Goal: Book appointment/travel/reservation

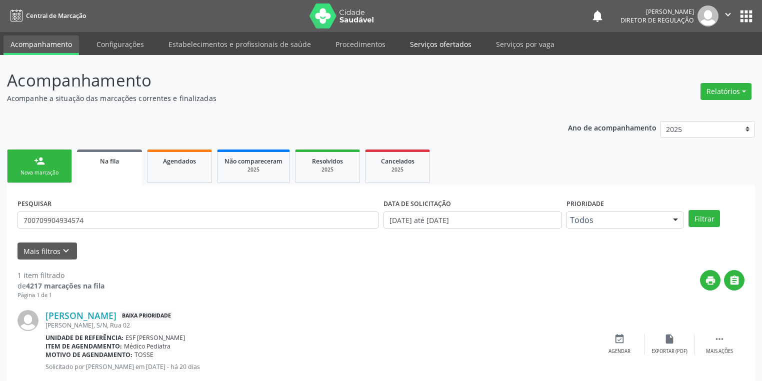
click at [438, 35] on link "Serviços ofertados" at bounding box center [440, 43] width 75 height 17
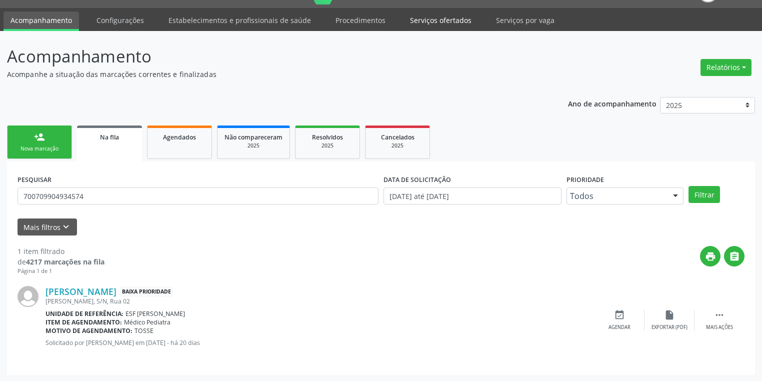
scroll to position [24, 0]
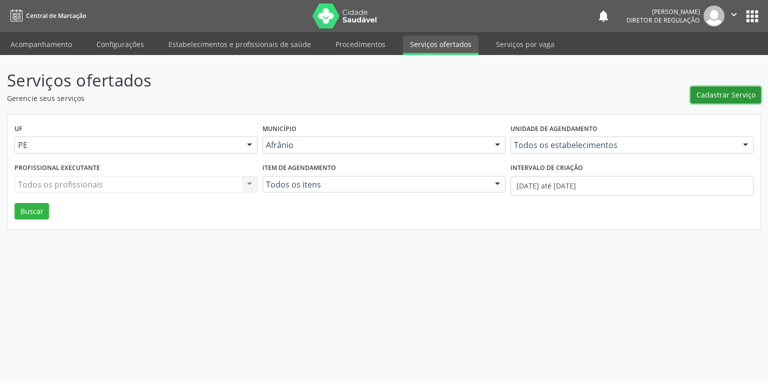
click at [729, 92] on span "Cadastrar Serviço" at bounding box center [725, 94] width 59 height 10
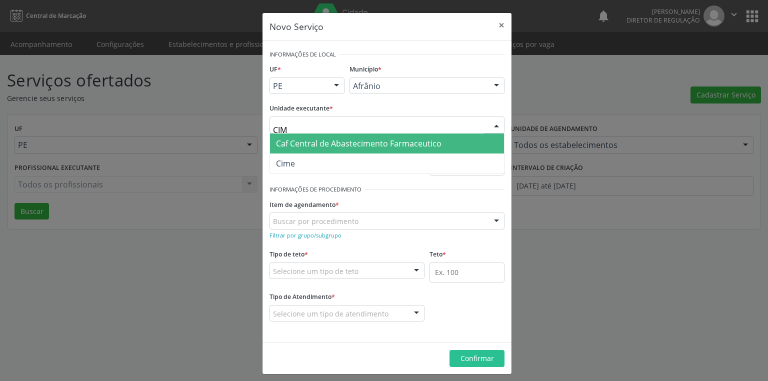
type input "CIME"
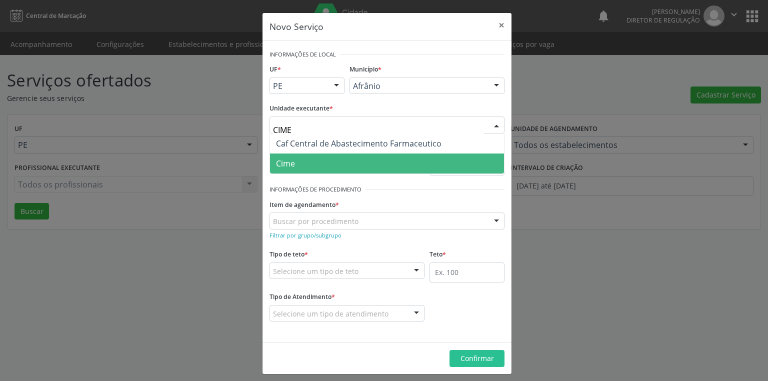
click at [304, 165] on span "Cime" at bounding box center [387, 163] width 234 height 20
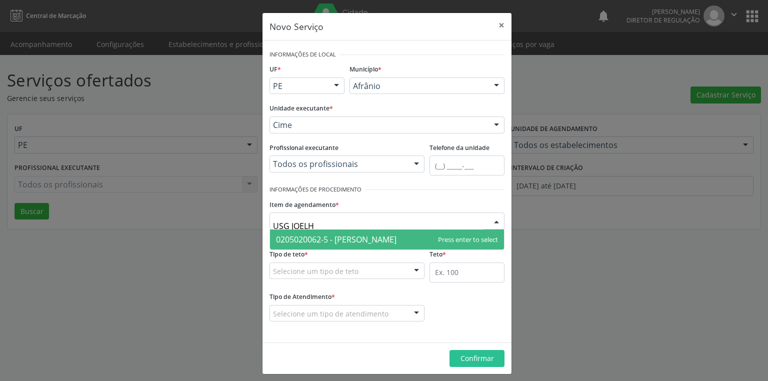
type input "USG JOELHO"
click at [302, 238] on span "0205020062-5 - Usg Joelho" at bounding box center [336, 239] width 120 height 11
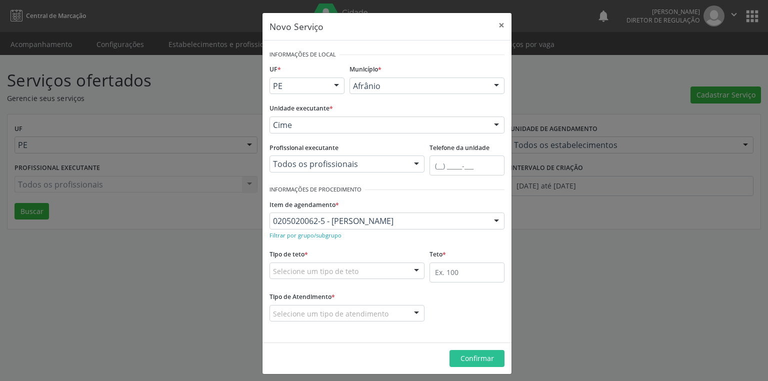
click at [284, 277] on div "Selecione um tipo de teto" at bounding box center [346, 270] width 155 height 17
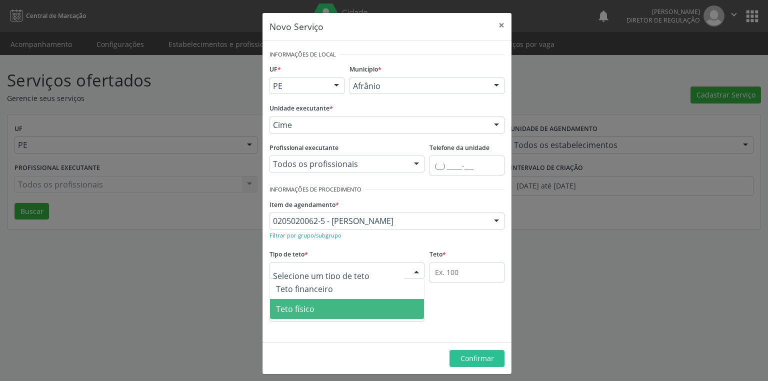
drag, startPoint x: 298, startPoint y: 306, endPoint x: 332, endPoint y: 294, distance: 35.7
click at [299, 307] on span "Teto físico" at bounding box center [295, 308] width 38 height 11
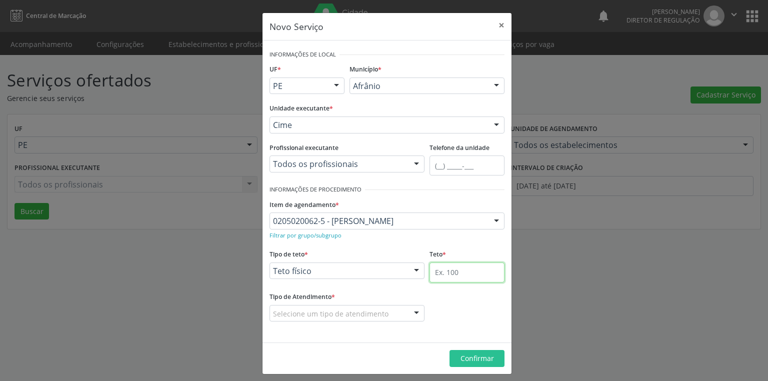
click at [431, 269] on input "text" at bounding box center [466, 272] width 75 height 20
type input "1"
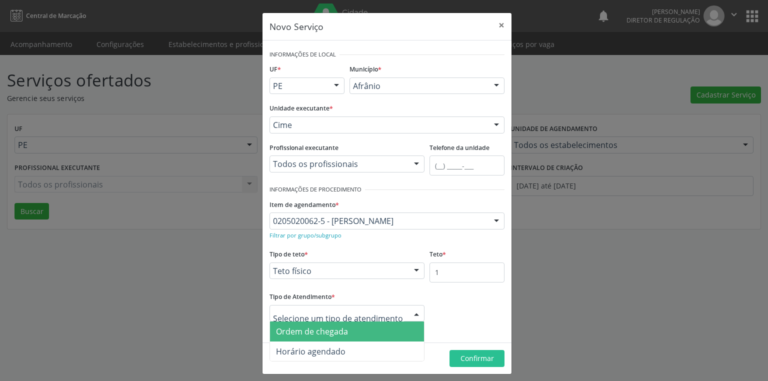
click at [334, 320] on div at bounding box center [346, 313] width 155 height 17
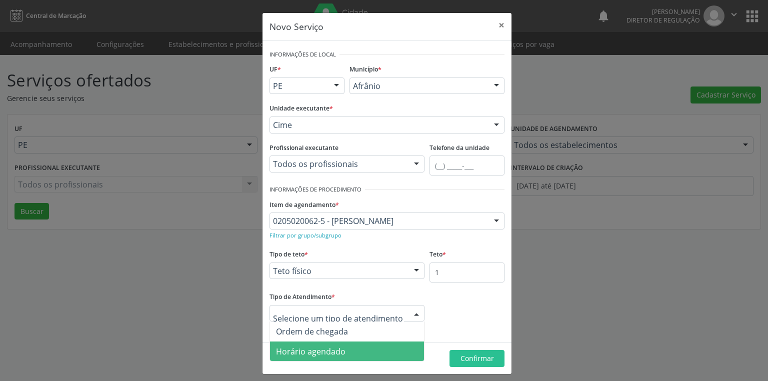
click at [330, 348] on span "Horário agendado" at bounding box center [310, 351] width 69 height 11
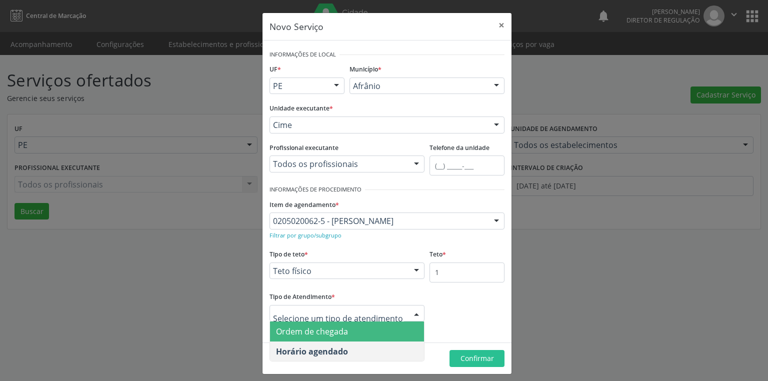
drag, startPoint x: 345, startPoint y: 338, endPoint x: 353, endPoint y: 336, distance: 8.1
click at [346, 337] on span "Ordem de chegada" at bounding box center [347, 331] width 154 height 20
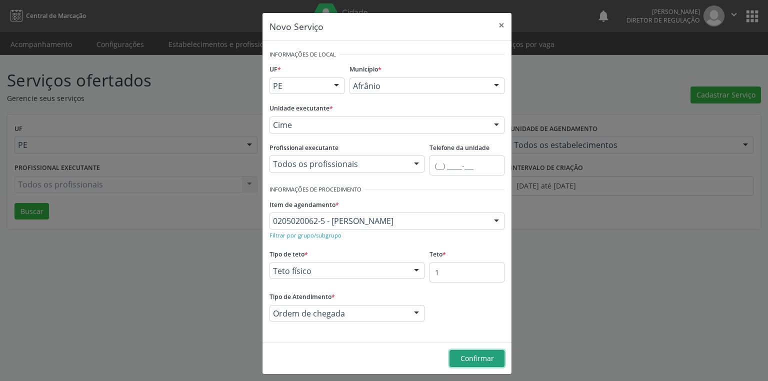
click at [460, 350] on button "Confirmar" at bounding box center [476, 358] width 55 height 17
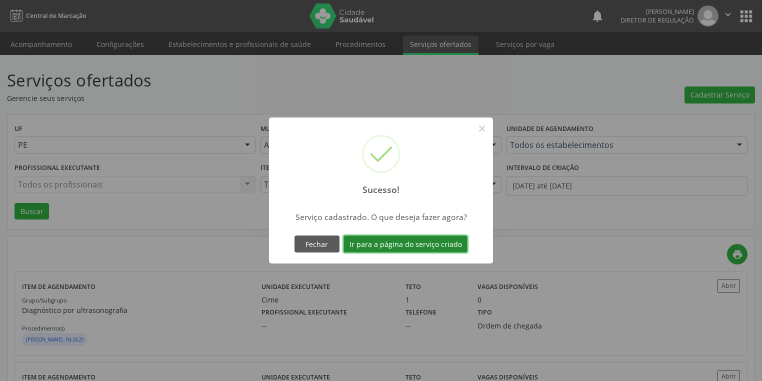
click at [393, 244] on button "Ir para a página do serviço criado" at bounding box center [405, 243] width 124 height 17
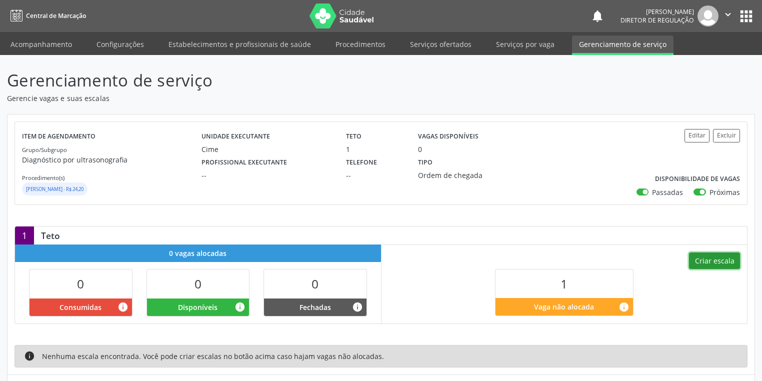
click at [702, 258] on button "Criar escala" at bounding box center [714, 260] width 51 height 17
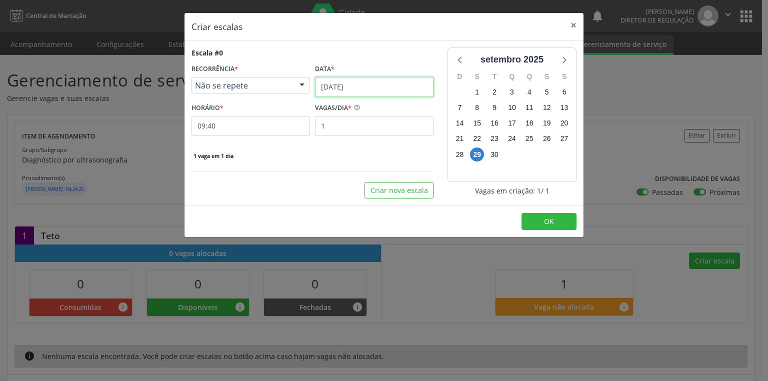
click at [332, 88] on input "29/09/2025" at bounding box center [374, 87] width 118 height 20
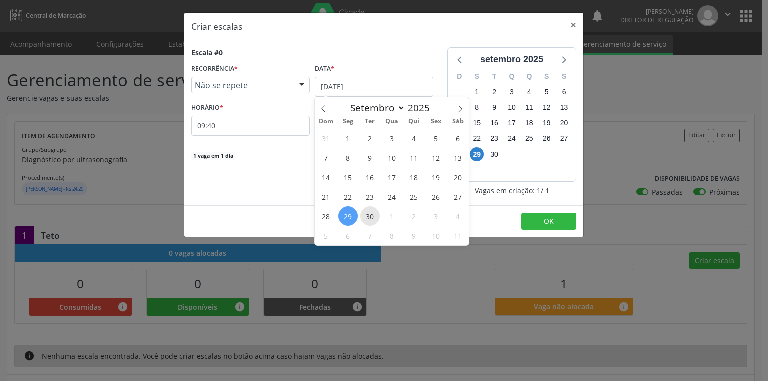
click at [364, 218] on span "30" at bounding box center [369, 215] width 19 height 19
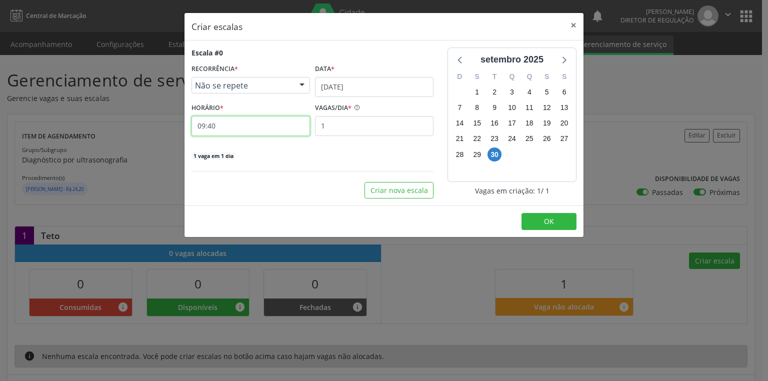
click at [224, 121] on input "09:40" at bounding box center [250, 126] width 118 height 20
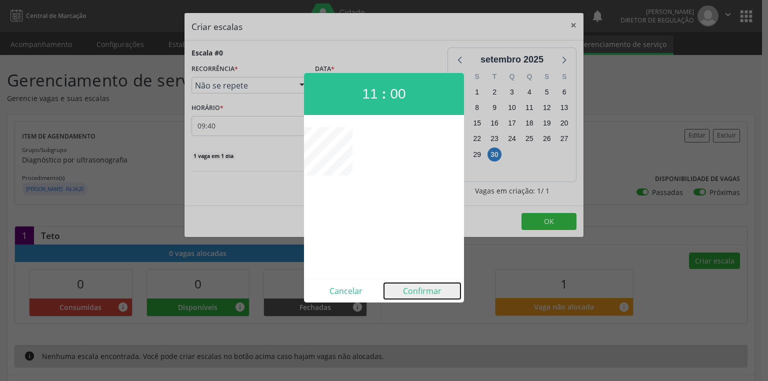
drag, startPoint x: 420, startPoint y: 292, endPoint x: 436, endPoint y: 279, distance: 21.3
click at [426, 290] on button "Confirmar" at bounding box center [422, 291] width 76 height 16
type input "11:00"
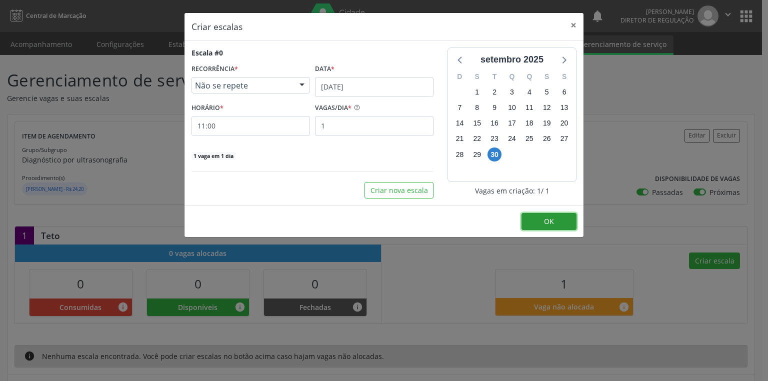
click at [540, 216] on button "OK" at bounding box center [548, 221] width 55 height 17
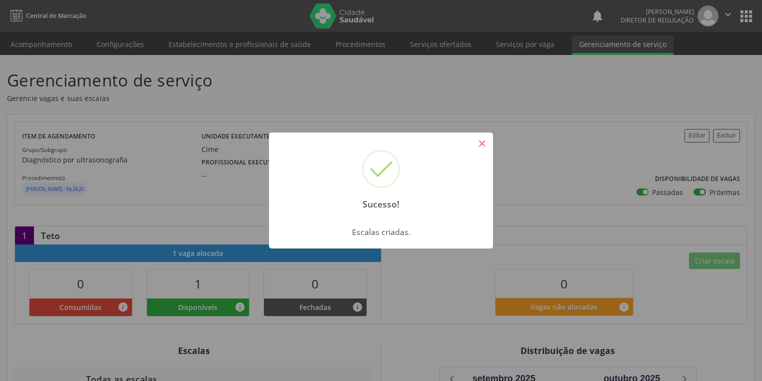
click at [484, 140] on button "×" at bounding box center [481, 143] width 17 height 17
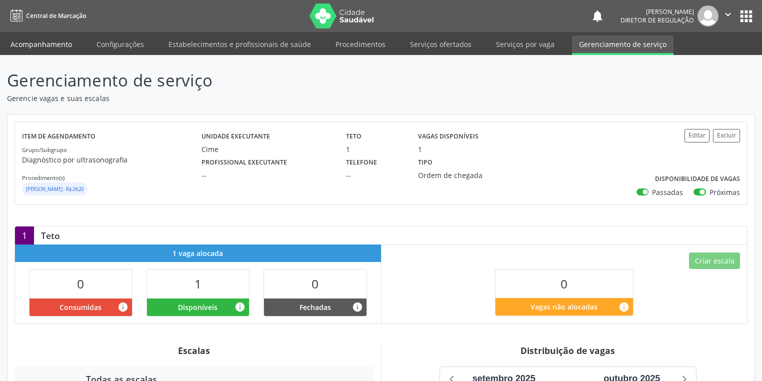
click at [45, 37] on link "Acompanhamento" at bounding box center [40, 43] width 75 height 17
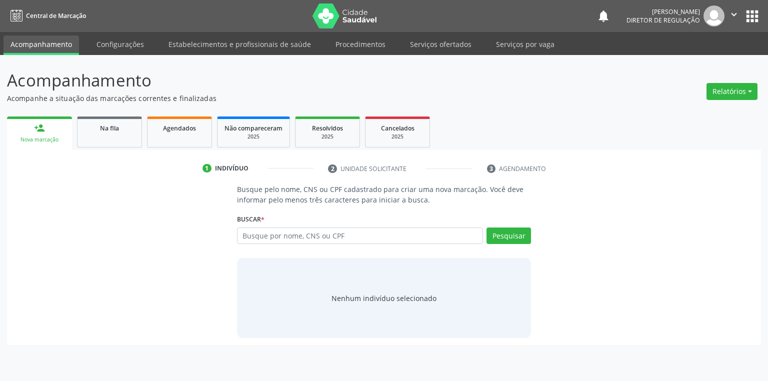
click at [45, 37] on link "Acompanhamento" at bounding box center [40, 44] width 75 height 19
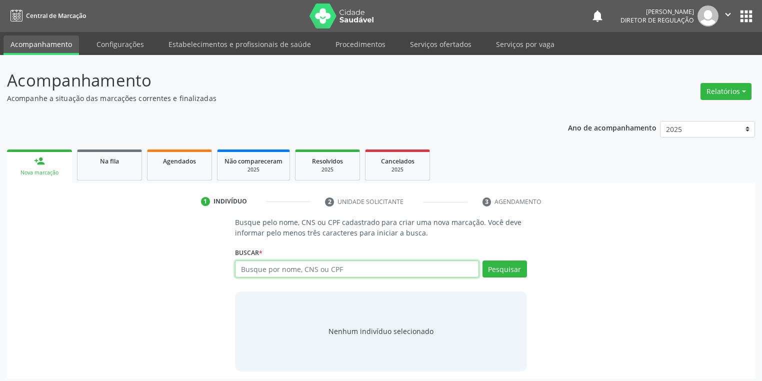
click at [262, 269] on input "text" at bounding box center [357, 268] width 244 height 17
type input "87628406300"
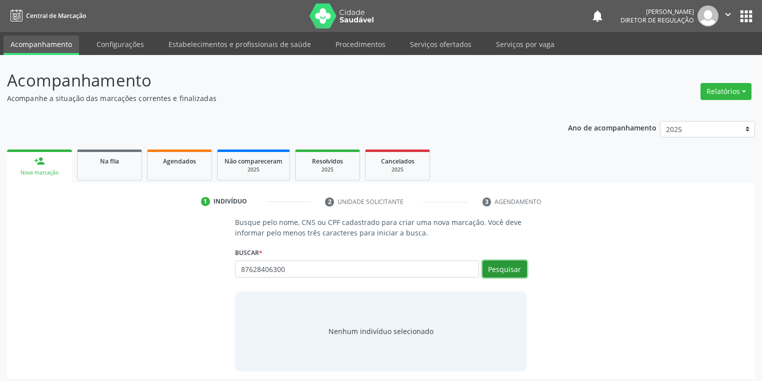
click at [488, 264] on button "Pesquisar" at bounding box center [504, 268] width 44 height 17
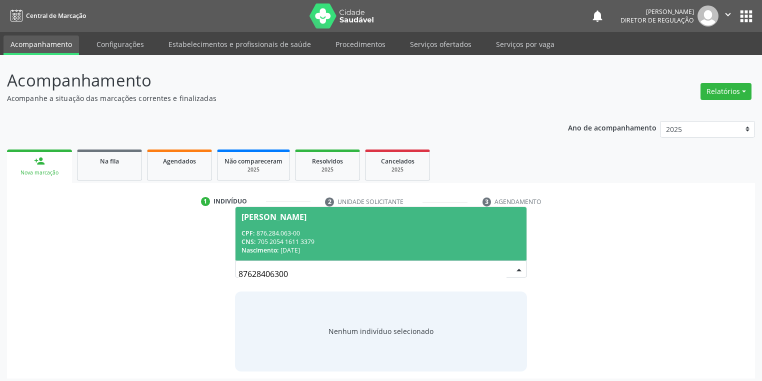
click at [382, 229] on div "CPF: 876.284.063-00" at bounding box center [380, 233] width 279 height 8
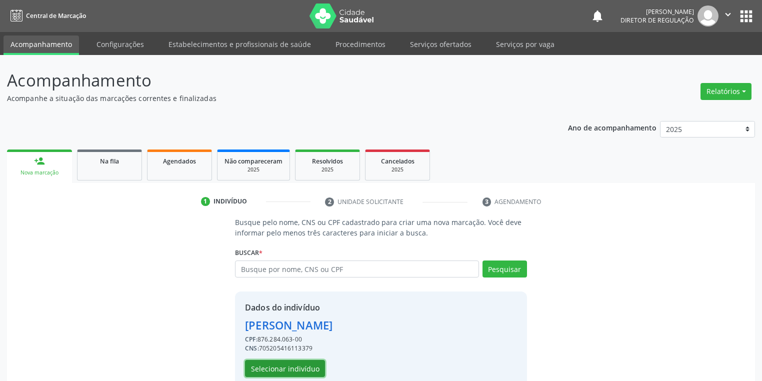
click at [274, 372] on button "Selecionar indivíduo" at bounding box center [285, 368] width 80 height 17
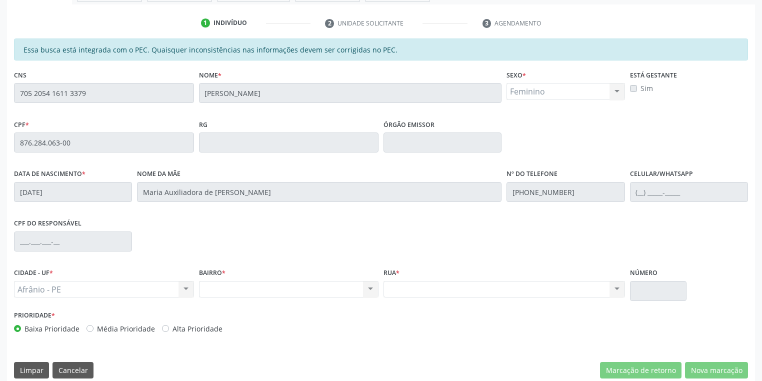
scroll to position [189, 0]
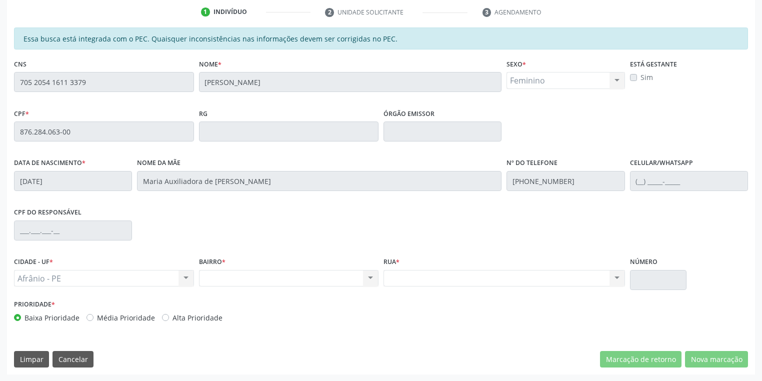
click at [0, 73] on div "Acompanhamento Acompanhe a situação das marcações correntes e finalizadas Relat…" at bounding box center [381, 124] width 762 height 516
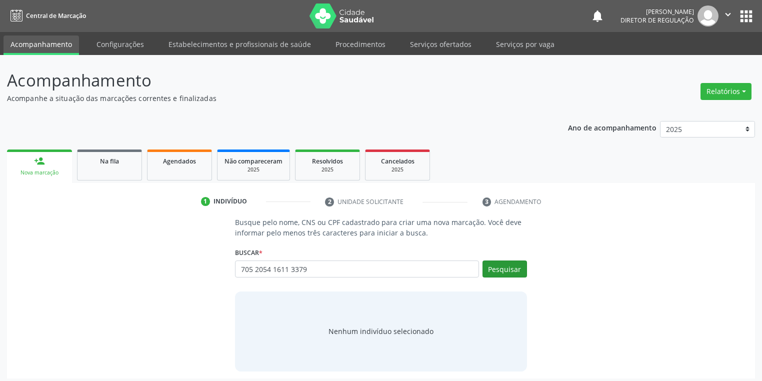
type input "705 2054 1611 3379"
click at [510, 272] on button "Pesquisar" at bounding box center [504, 268] width 44 height 17
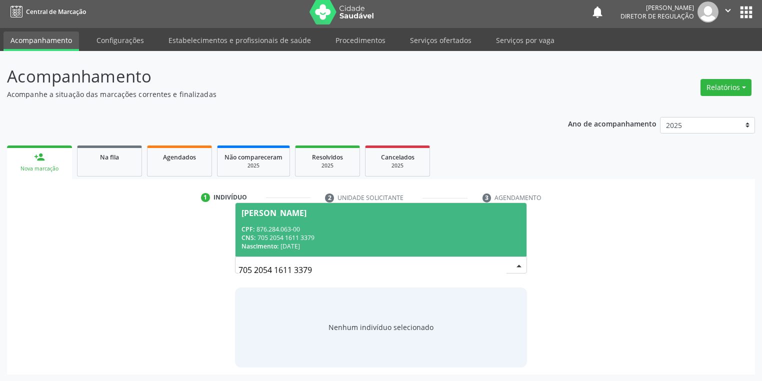
click at [390, 220] on span "[PERSON_NAME] CPF: 876.284.063-00 CNS: 705 2054 1611 3379 Nascimento: [DATE]" at bounding box center [380, 229] width 291 height 53
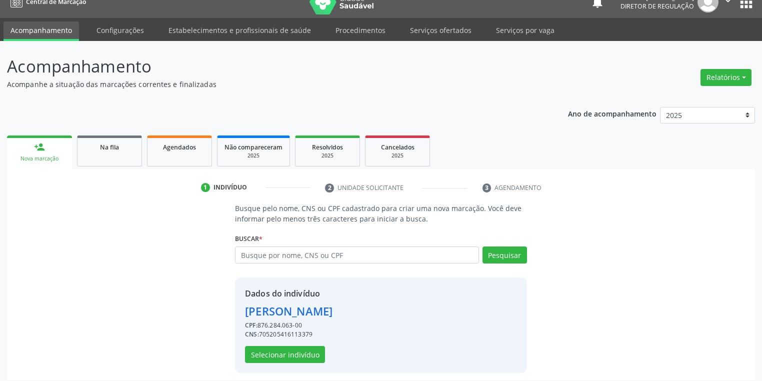
scroll to position [19, 0]
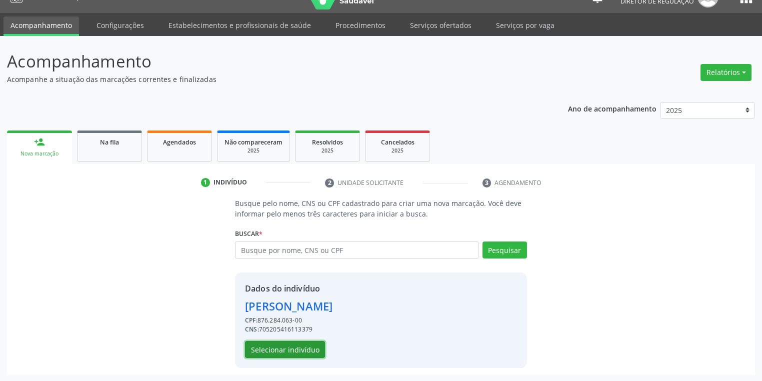
click at [296, 342] on button "Selecionar indivíduo" at bounding box center [285, 349] width 80 height 17
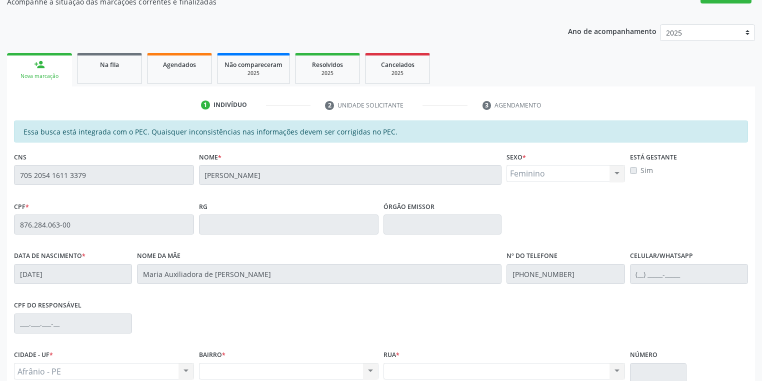
scroll to position [189, 0]
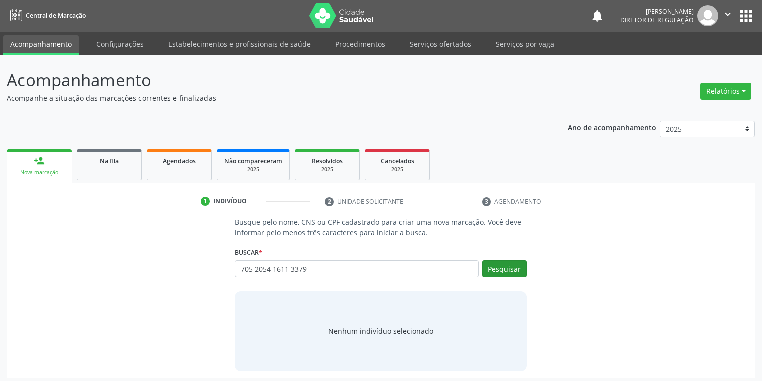
type input "705 2054 1611 3379"
click at [494, 264] on button "Pesquisar" at bounding box center [504, 268] width 44 height 17
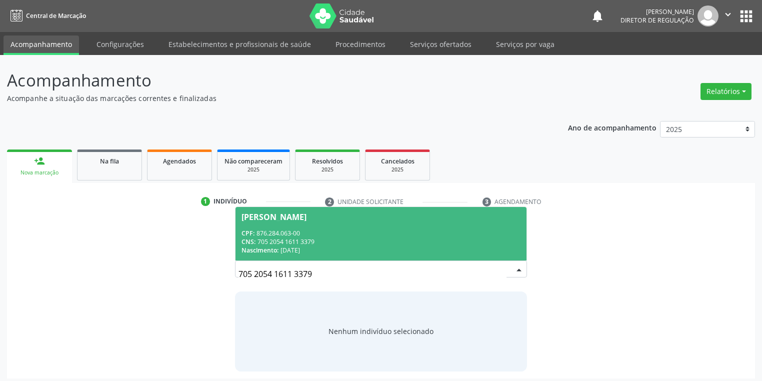
click at [306, 216] on div "[PERSON_NAME]" at bounding box center [273, 217] width 65 height 8
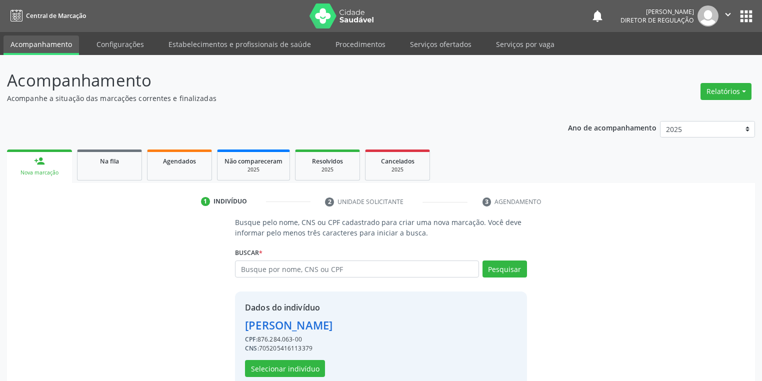
scroll to position [19, 0]
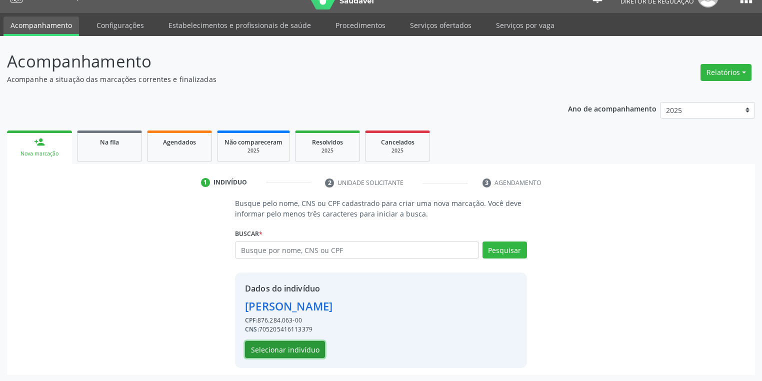
click at [281, 344] on button "Selecionar indivíduo" at bounding box center [285, 349] width 80 height 17
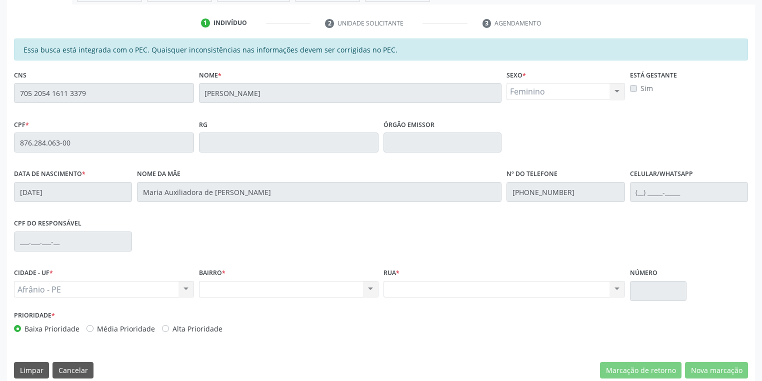
scroll to position [189, 0]
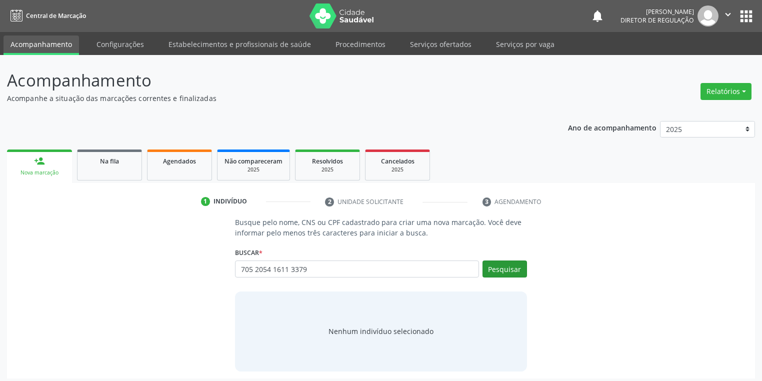
type input "705 2054 1611 3379"
click at [489, 266] on button "Pesquisar" at bounding box center [504, 268] width 44 height 17
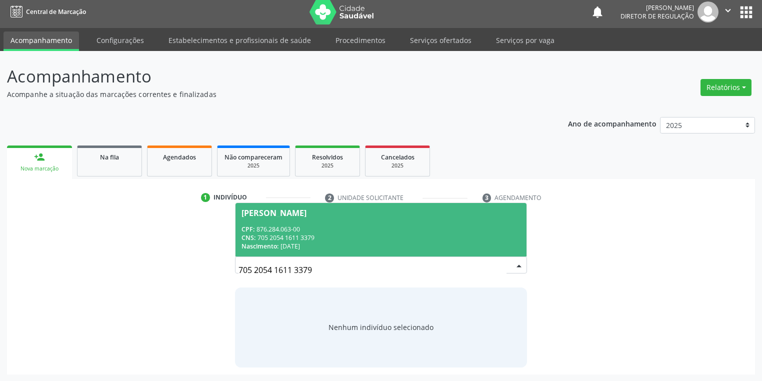
click at [323, 232] on div "CPF: 876.284.063-00" at bounding box center [380, 229] width 279 height 8
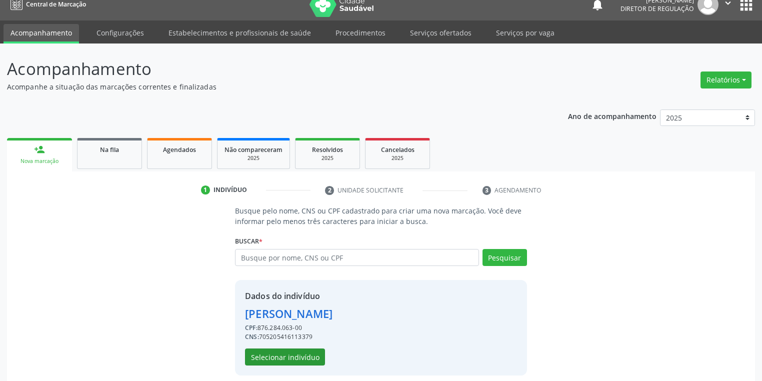
scroll to position [19, 0]
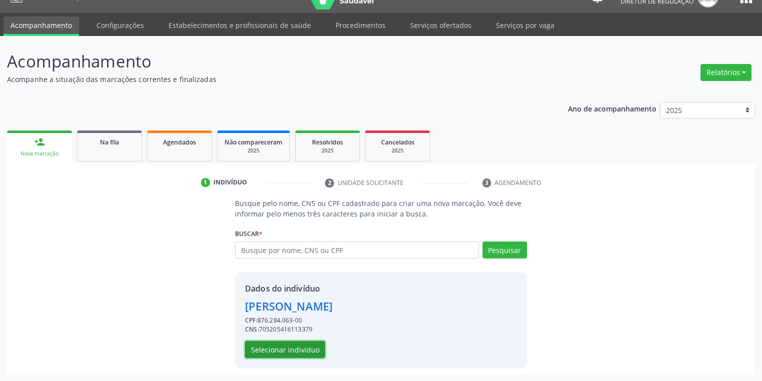
click at [290, 350] on button "Selecionar indivíduo" at bounding box center [285, 349] width 80 height 17
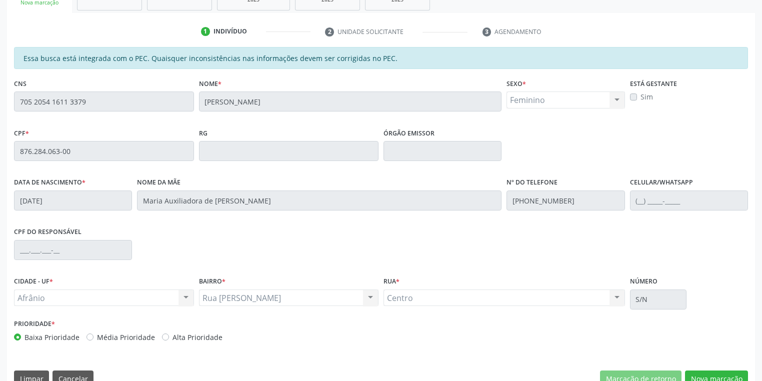
scroll to position [189, 0]
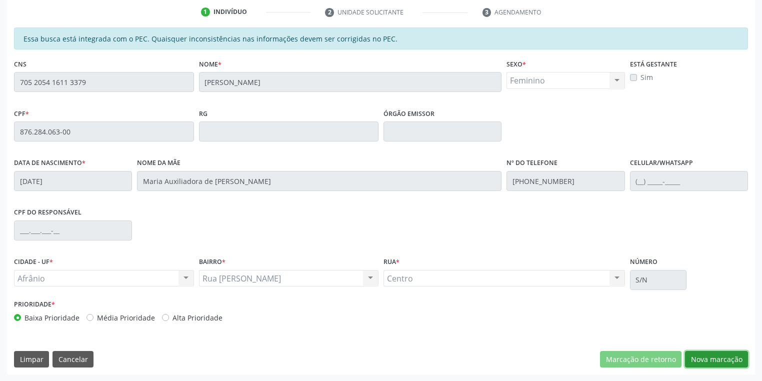
click at [709, 355] on button "Nova marcação" at bounding box center [716, 359] width 63 height 17
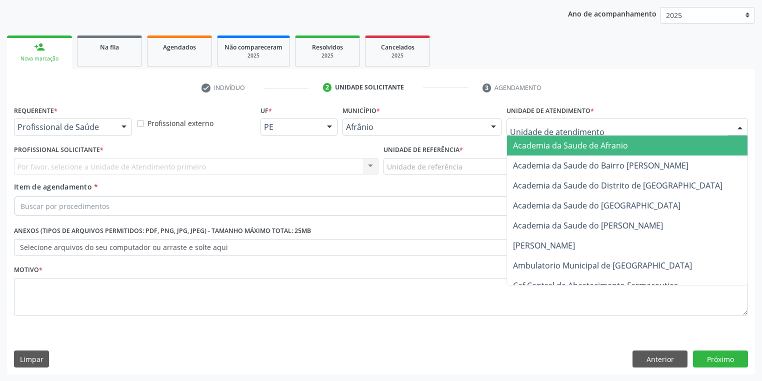
drag, startPoint x: 560, startPoint y: 126, endPoint x: 536, endPoint y: 184, distance: 63.4
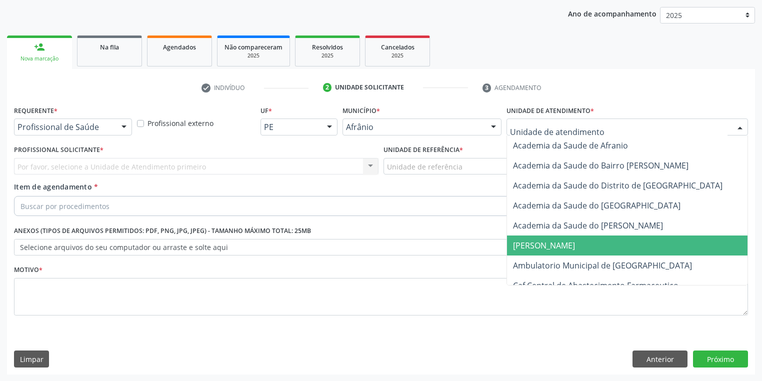
click at [528, 258] on span "Ambulatorio Municipal de [GEOGRAPHIC_DATA]" at bounding box center [629, 265] width 244 height 20
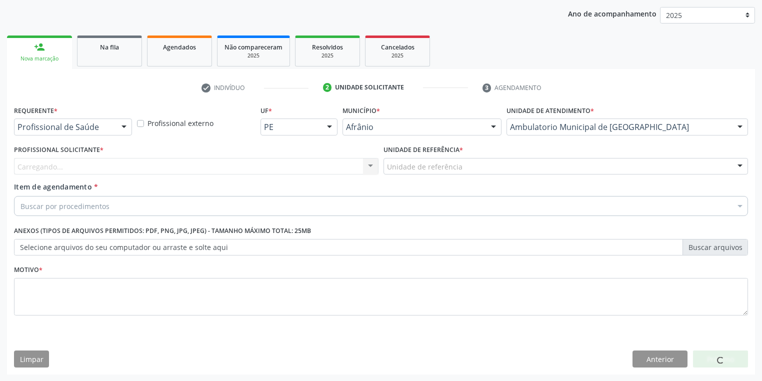
click at [419, 171] on div "Unidade de referência" at bounding box center [565, 166] width 364 height 17
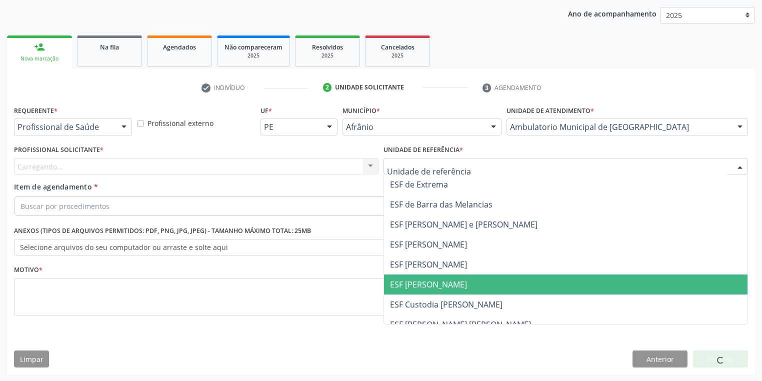
drag, startPoint x: 424, startPoint y: 283, endPoint x: 344, endPoint y: 251, distance: 85.9
click at [424, 283] on span "ESF [PERSON_NAME]" at bounding box center [428, 284] width 77 height 11
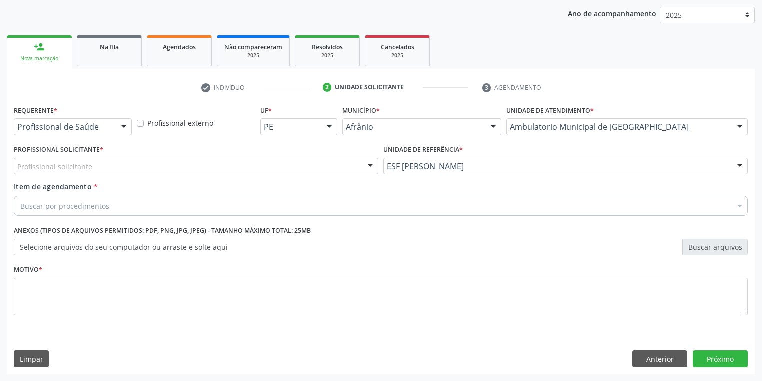
drag, startPoint x: 118, startPoint y: 160, endPoint x: 116, endPoint y: 170, distance: 10.8
click at [116, 166] on div "Profissional solicitante" at bounding box center [196, 166] width 364 height 17
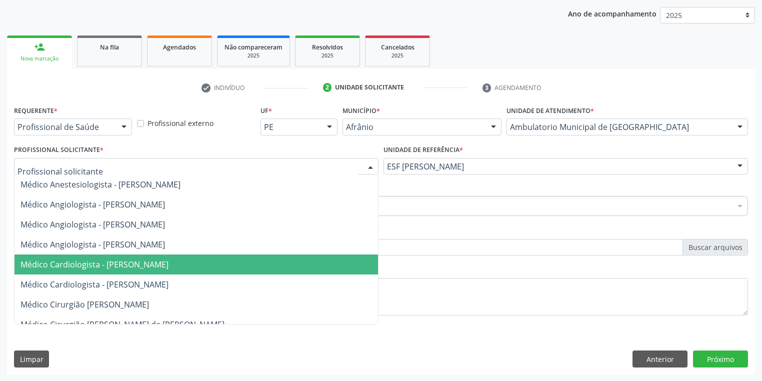
drag, startPoint x: 126, startPoint y: 262, endPoint x: 110, endPoint y: 240, distance: 26.5
click at [126, 262] on span "Médico Cardiologista - Alysson Rodrigo Ferreira Cavalcanti" at bounding box center [94, 264] width 148 height 11
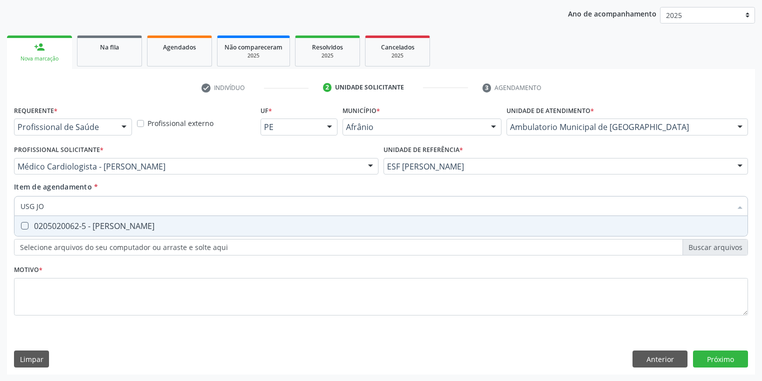
type input "USG JOE"
click at [66, 230] on div "0205020062-5 - Usg Joelho" at bounding box center [380, 226] width 721 height 8
checkbox Joelho "true"
click at [62, 276] on div "Requerente * Profissional de Saúde Profissional de Saúde Paciente Nenhum result…" at bounding box center [381, 216] width 734 height 226
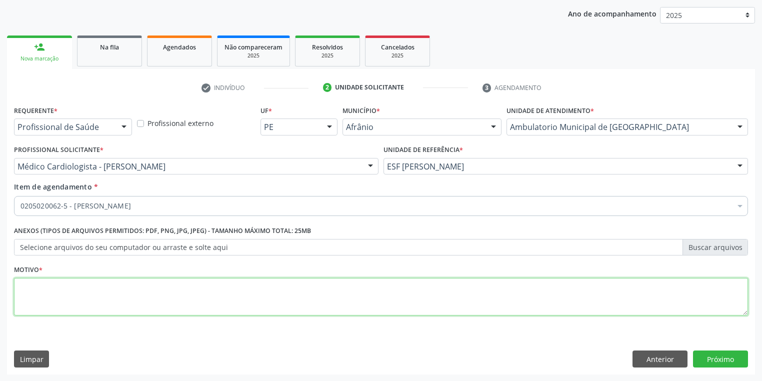
click at [60, 290] on textarea at bounding box center [381, 297] width 734 height 38
type textarea "*"
click at [711, 360] on button "Próximo" at bounding box center [720, 358] width 55 height 17
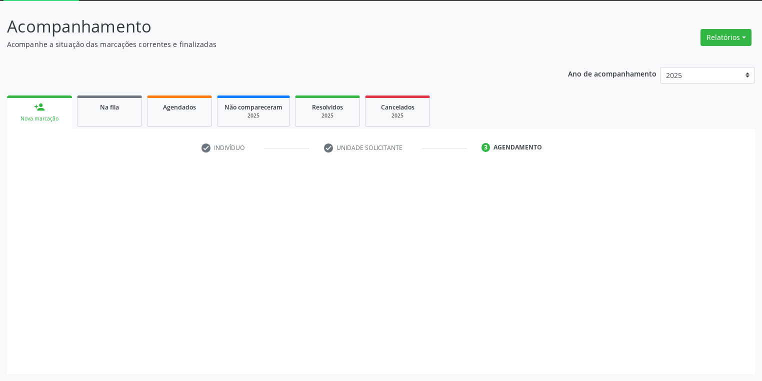
scroll to position [53, 0]
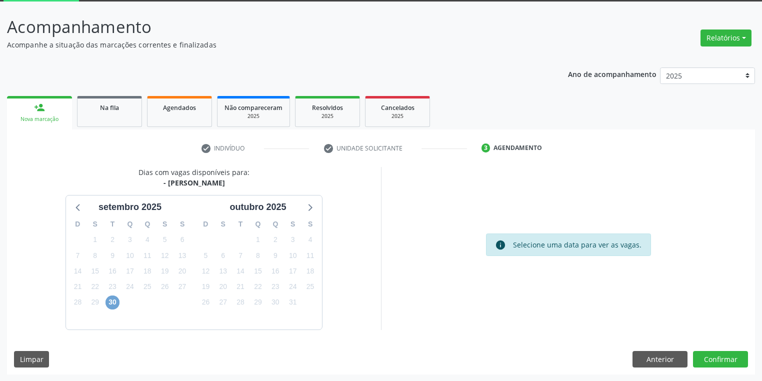
click at [110, 304] on span "30" at bounding box center [112, 302] width 14 height 14
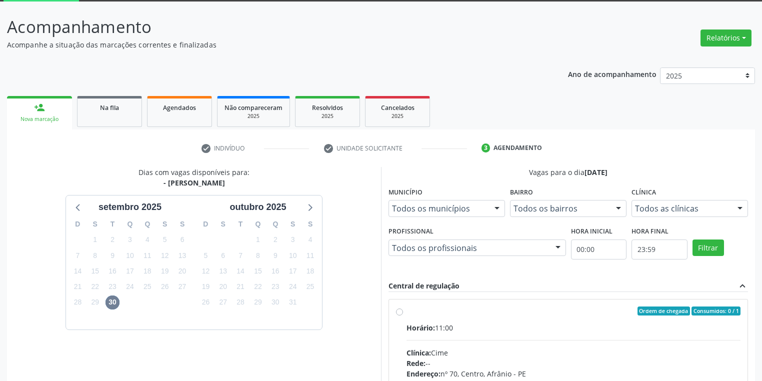
click at [610, 327] on div "Horário: 11:00" at bounding box center [573, 327] width 334 height 10
click at [403, 315] on input "Ordem de chegada Consumidos: 0 / 1 Horário: 11:00 Clínica: Cime Rede: -- Endere…" at bounding box center [399, 310] width 7 height 9
radio input "true"
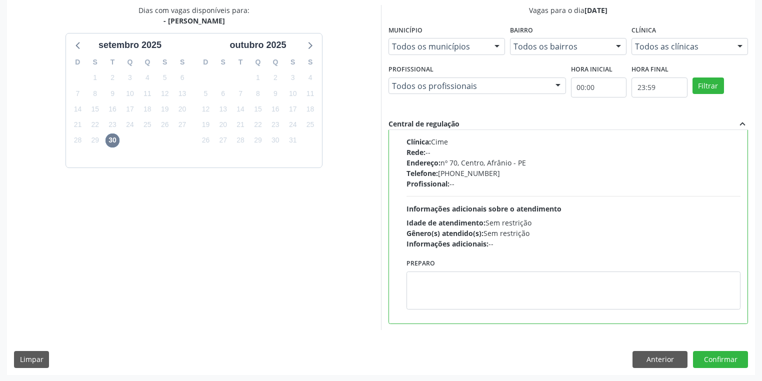
scroll to position [216, 0]
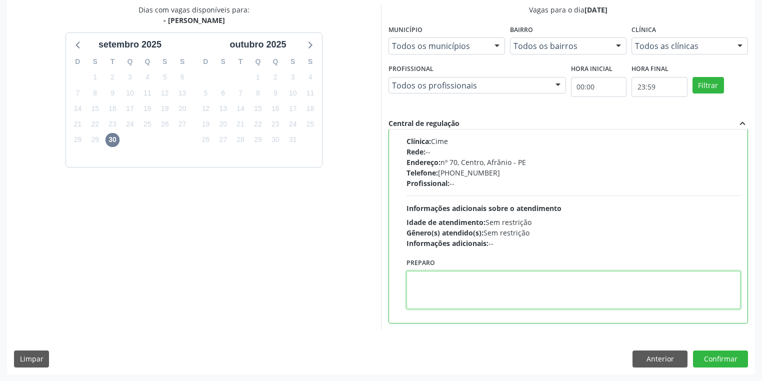
click at [495, 279] on textarea at bounding box center [573, 290] width 334 height 38
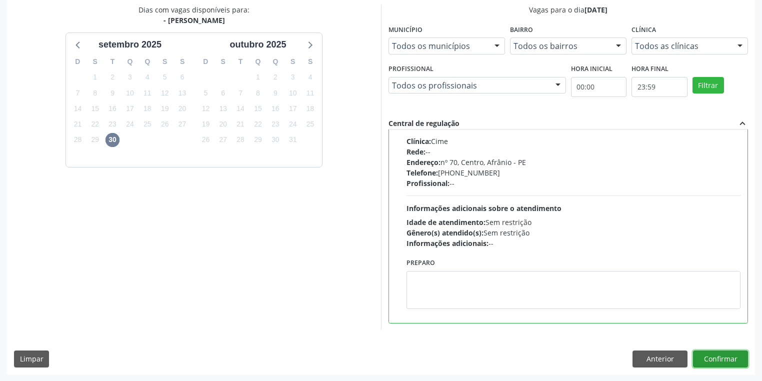
click at [711, 357] on button "Confirmar" at bounding box center [720, 358] width 55 height 17
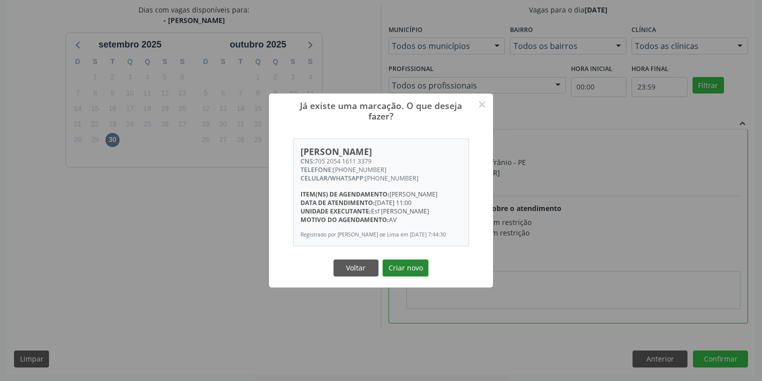
click at [406, 274] on button "Criar novo" at bounding box center [405, 267] width 46 height 17
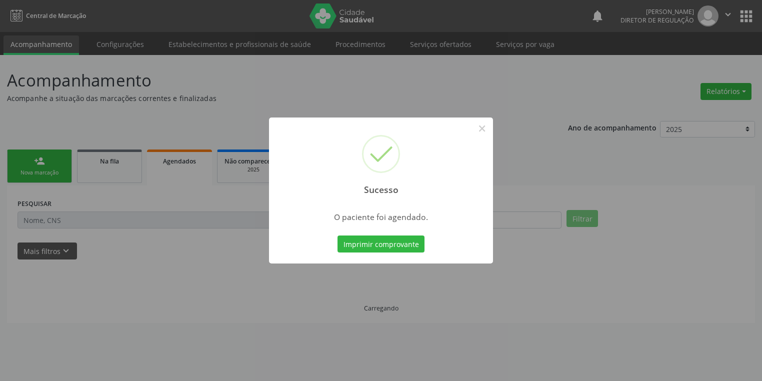
scroll to position [0, 0]
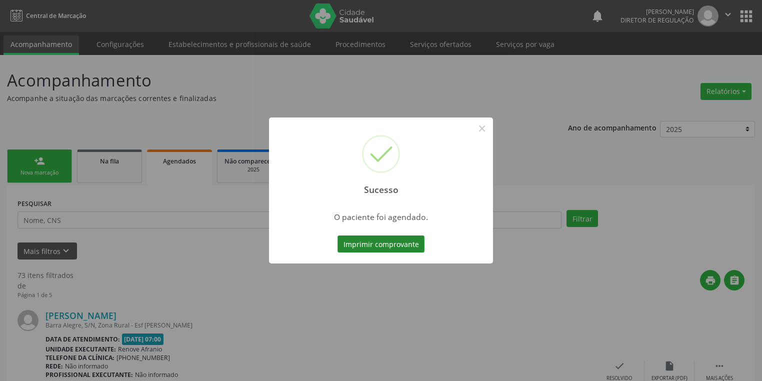
click at [391, 245] on button "Imprimir comprovante" at bounding box center [380, 243] width 87 height 17
